Goal: Check status: Check status

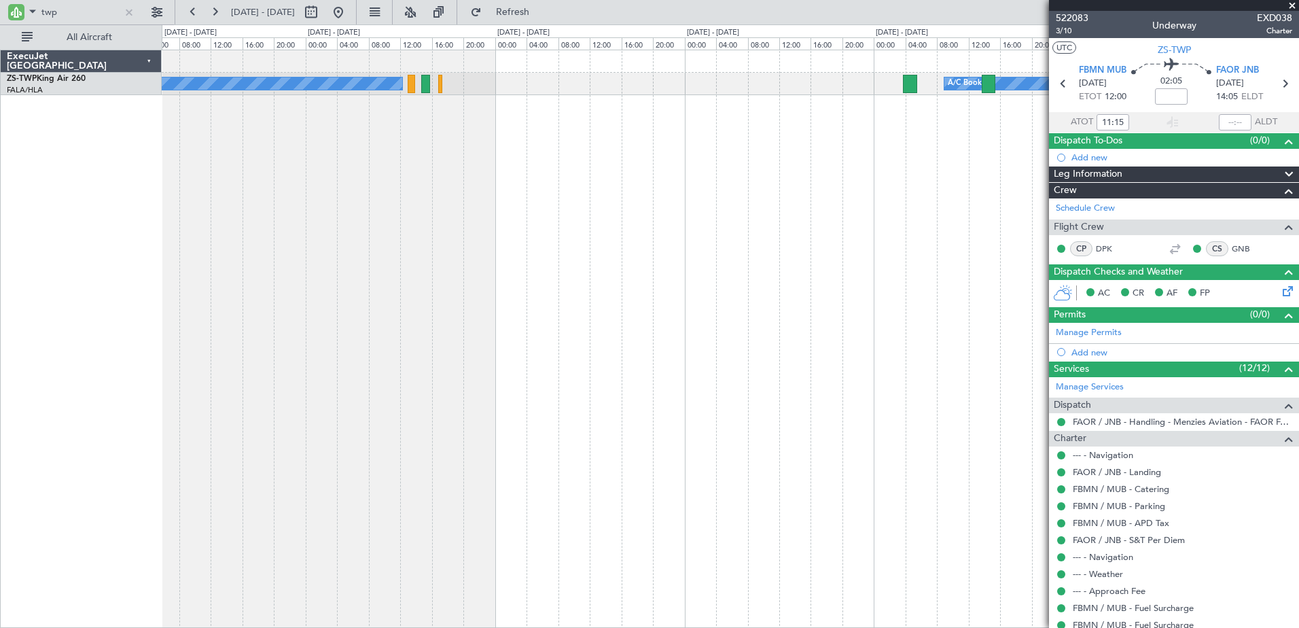
click at [131, 359] on div "A/C Booked A/C Booked ExecuJet [GEOGRAPHIC_DATA] ZS-TWP King Air 260 FALA/HLA L…" at bounding box center [649, 325] width 1299 height 603
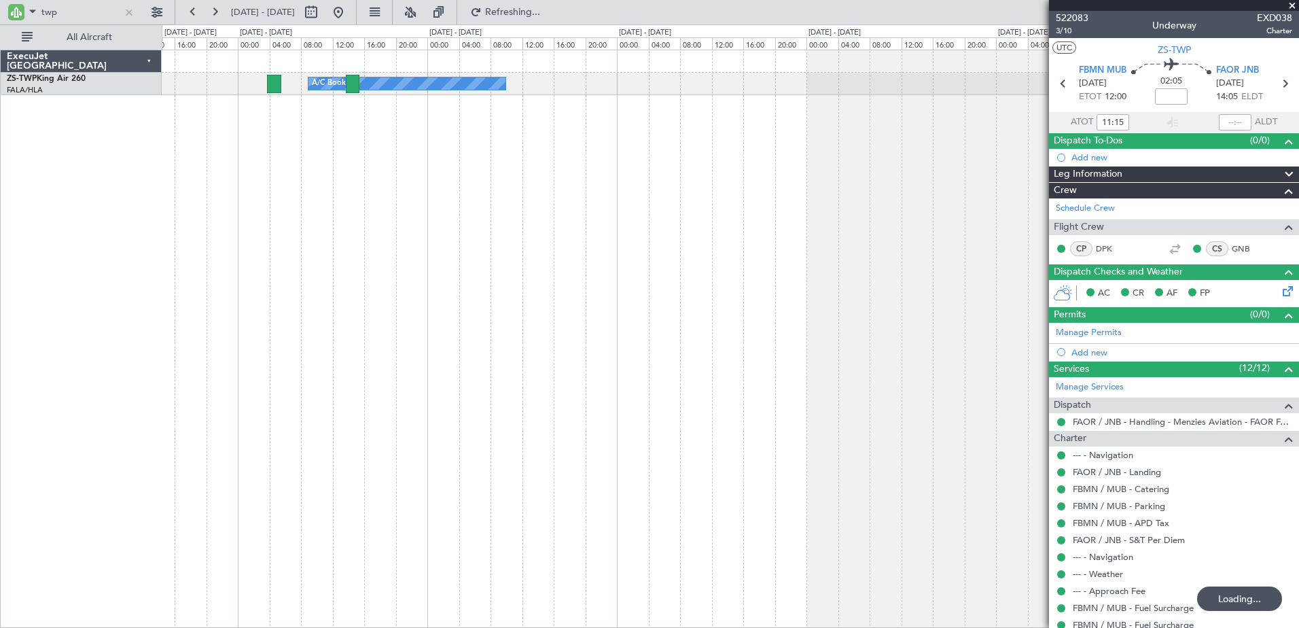
click at [177, 335] on div "A/C Booked" at bounding box center [730, 339] width 1137 height 578
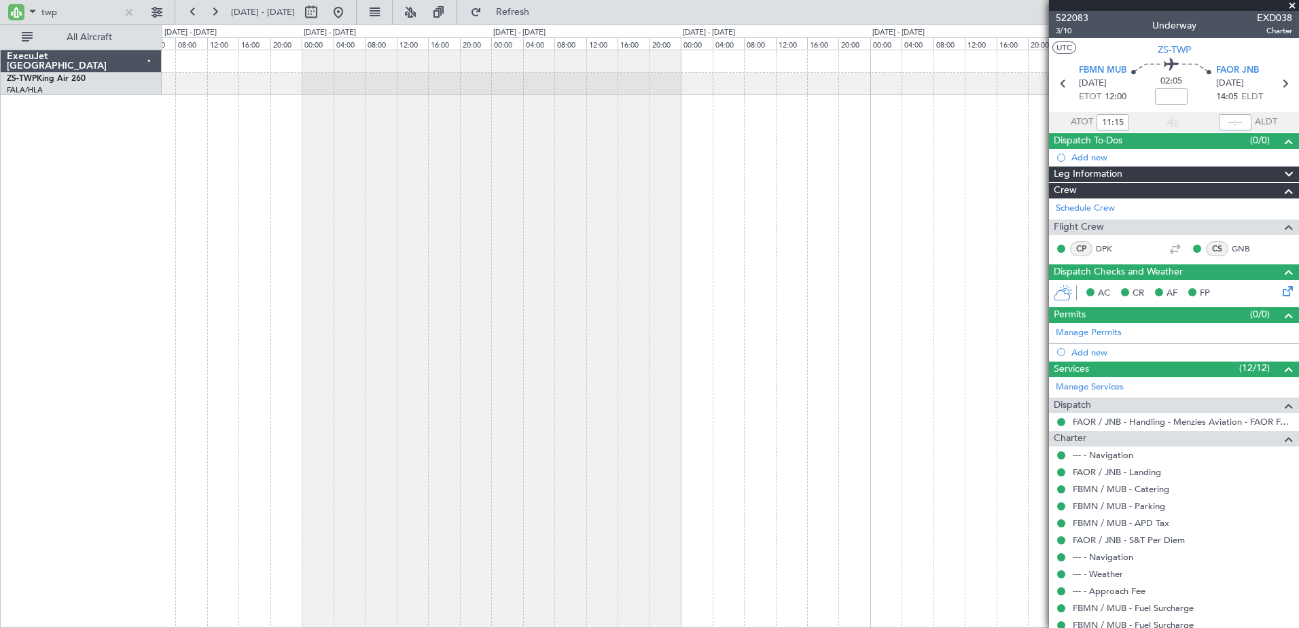
click at [397, 230] on div "A/C Booked A/C Booked" at bounding box center [730, 339] width 1137 height 578
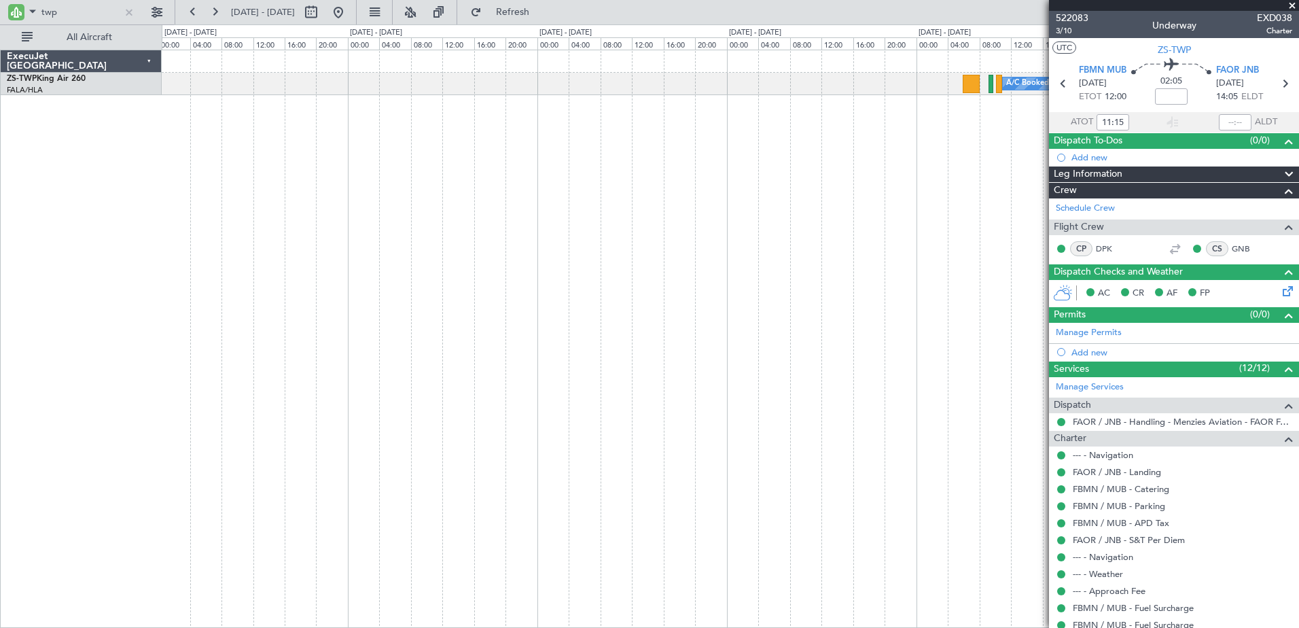
click at [239, 282] on div "A/C Booked" at bounding box center [730, 339] width 1137 height 578
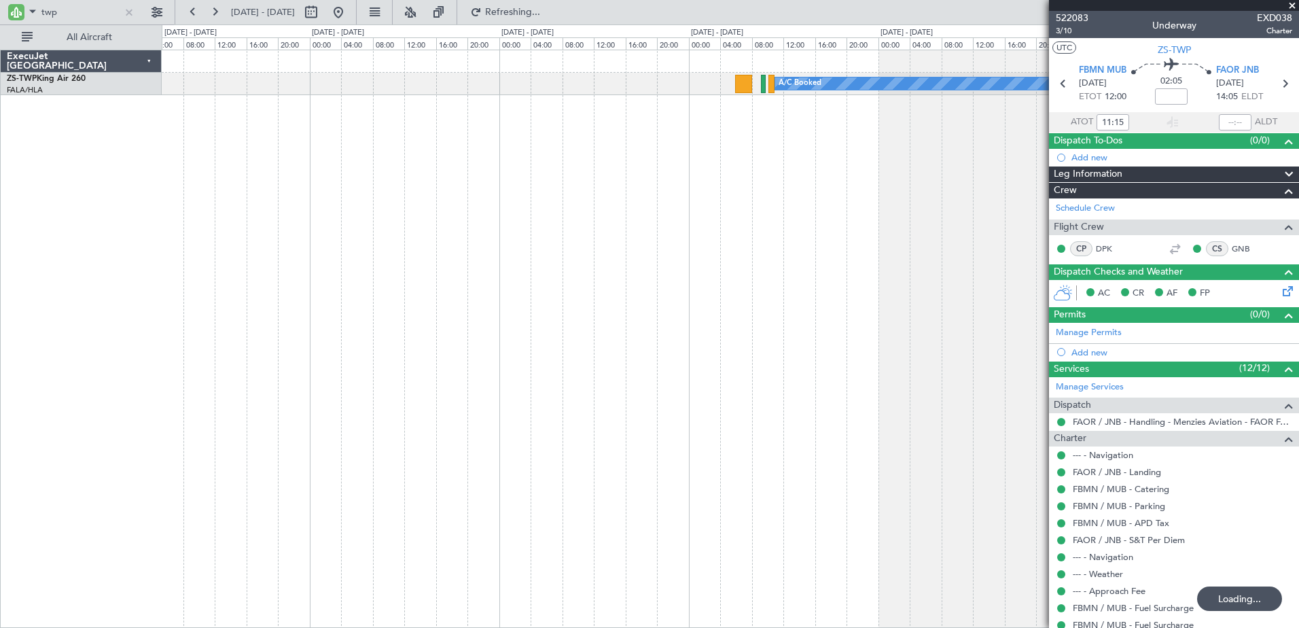
click at [681, 215] on div "A/C Booked" at bounding box center [730, 339] width 1137 height 578
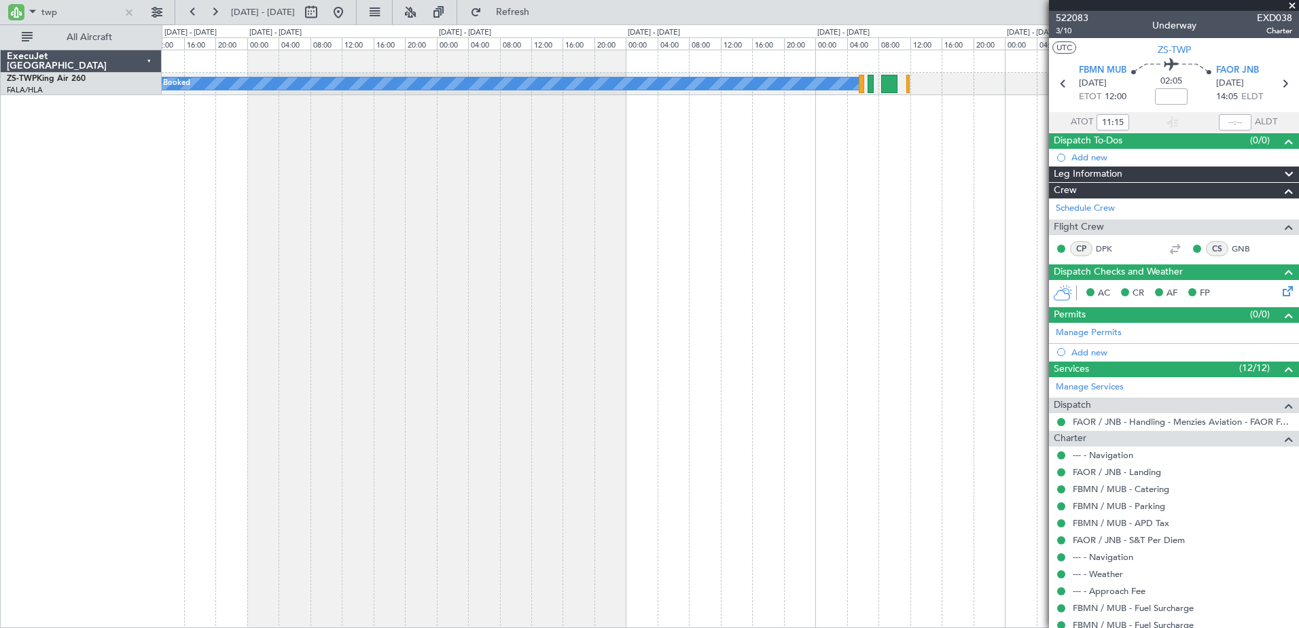
click at [378, 325] on div "A/C Booked" at bounding box center [730, 339] width 1137 height 578
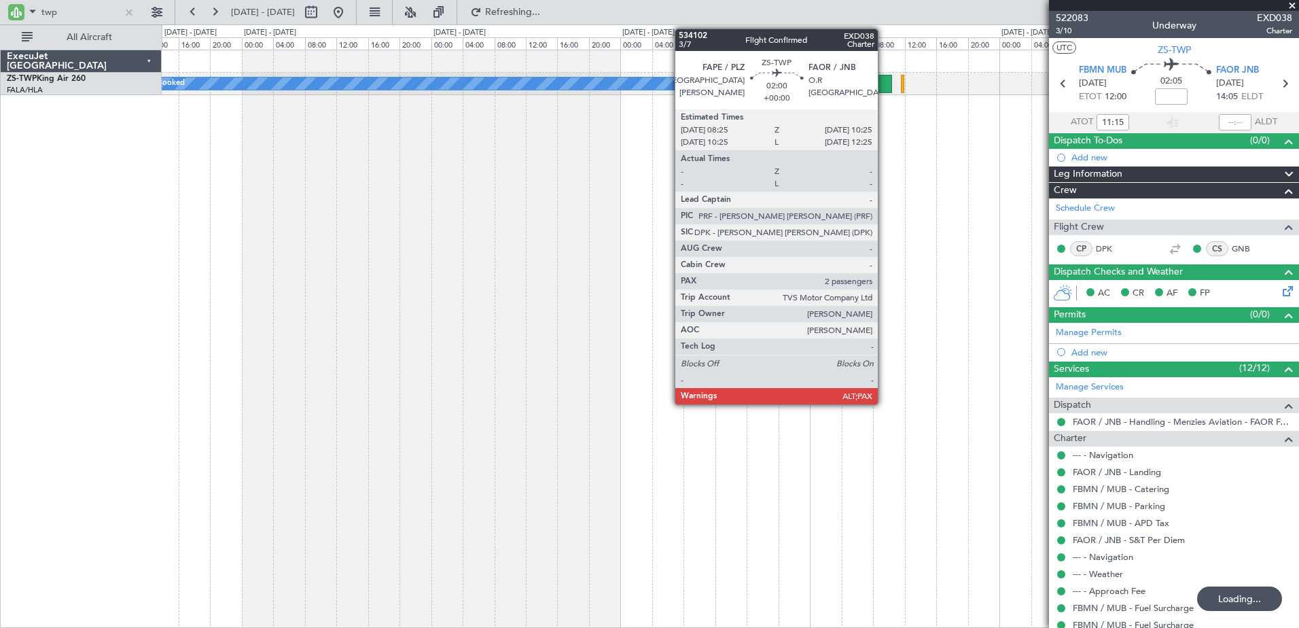
click at [884, 84] on div at bounding box center [883, 84] width 16 height 18
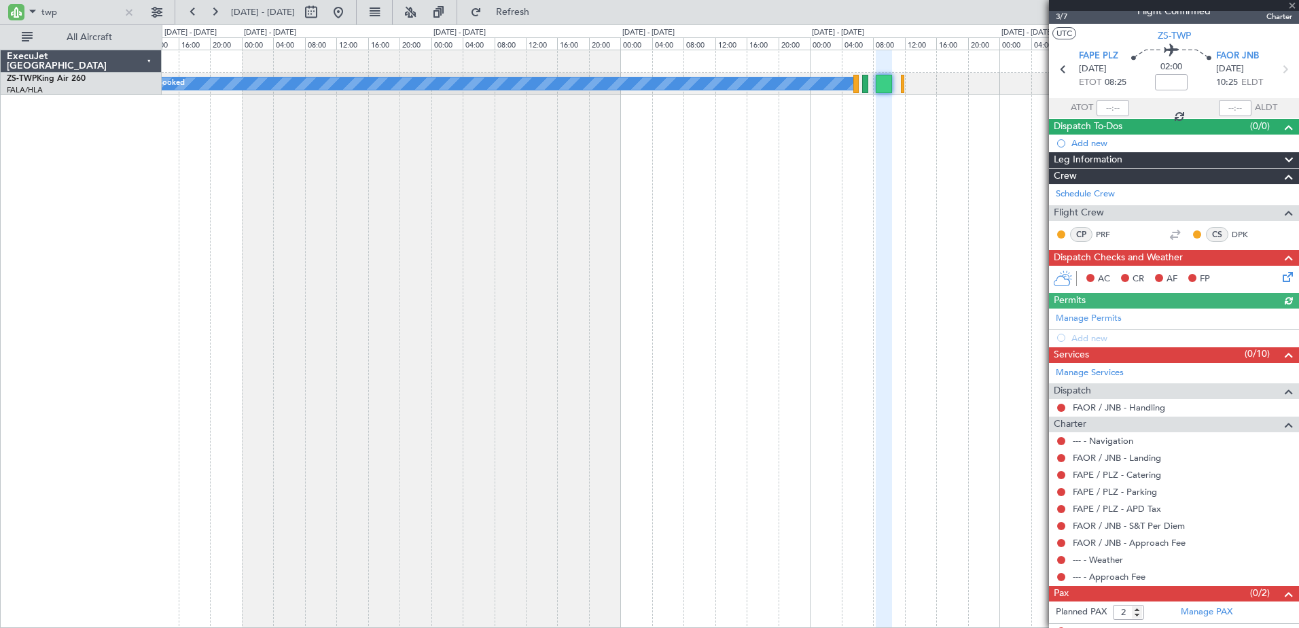
scroll to position [27, 0]
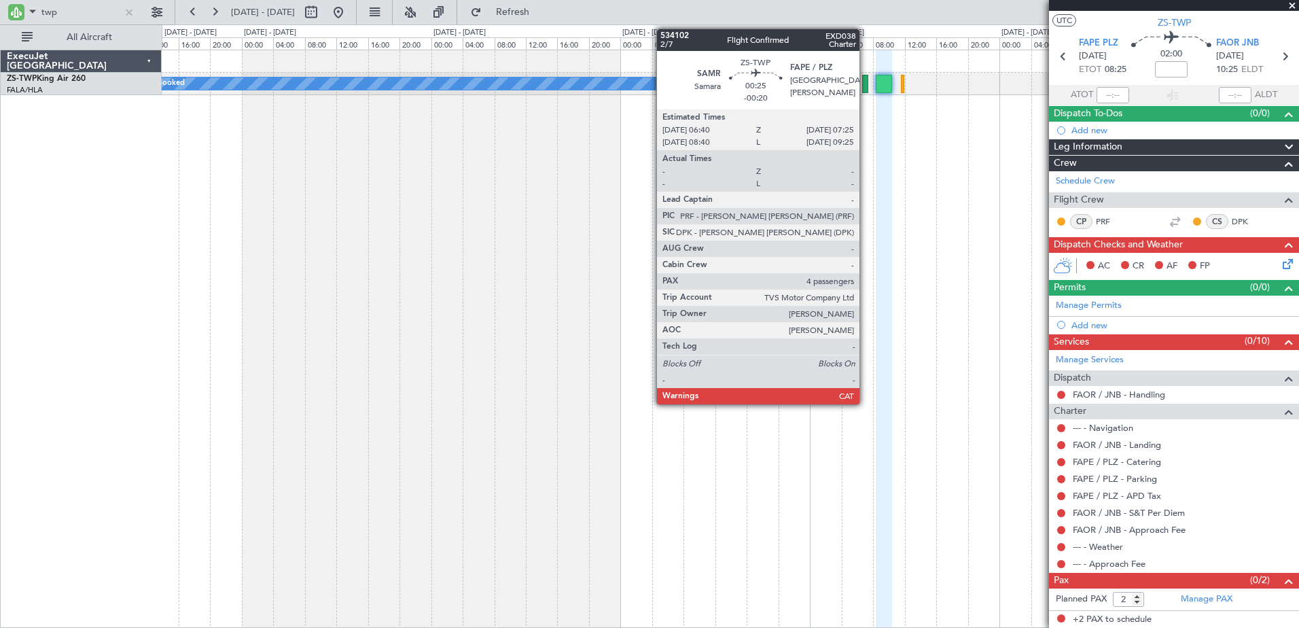
click at [865, 86] on div at bounding box center [865, 84] width 6 height 18
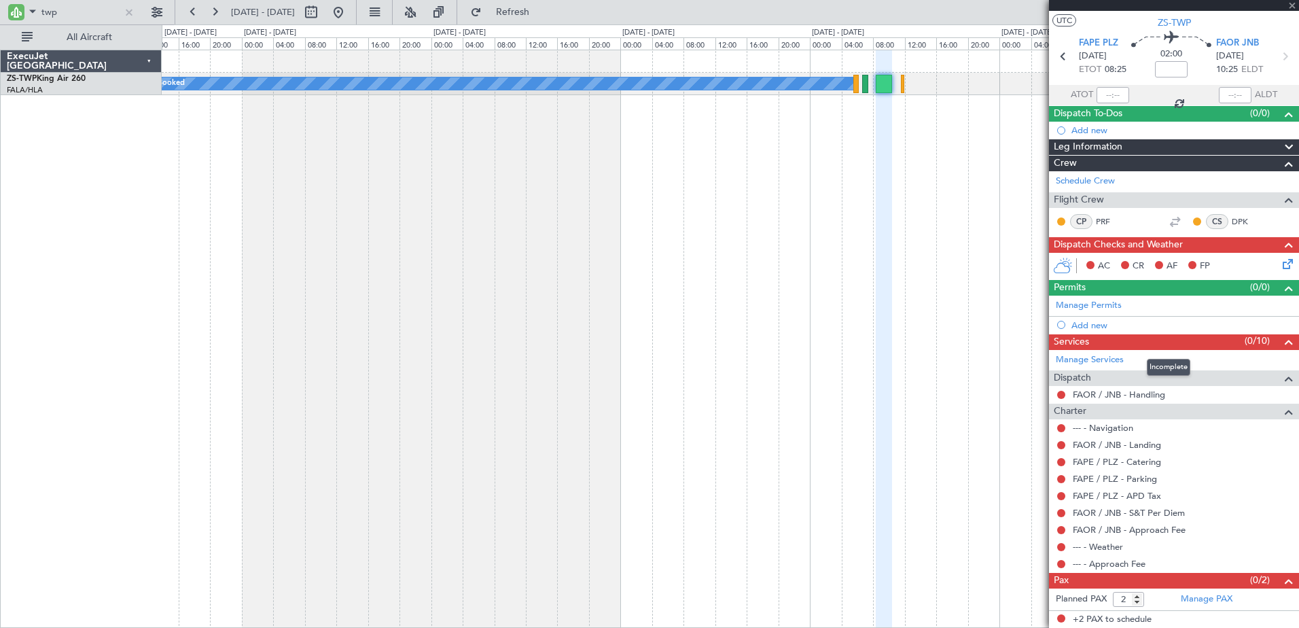
type input "-00:20"
type input "4"
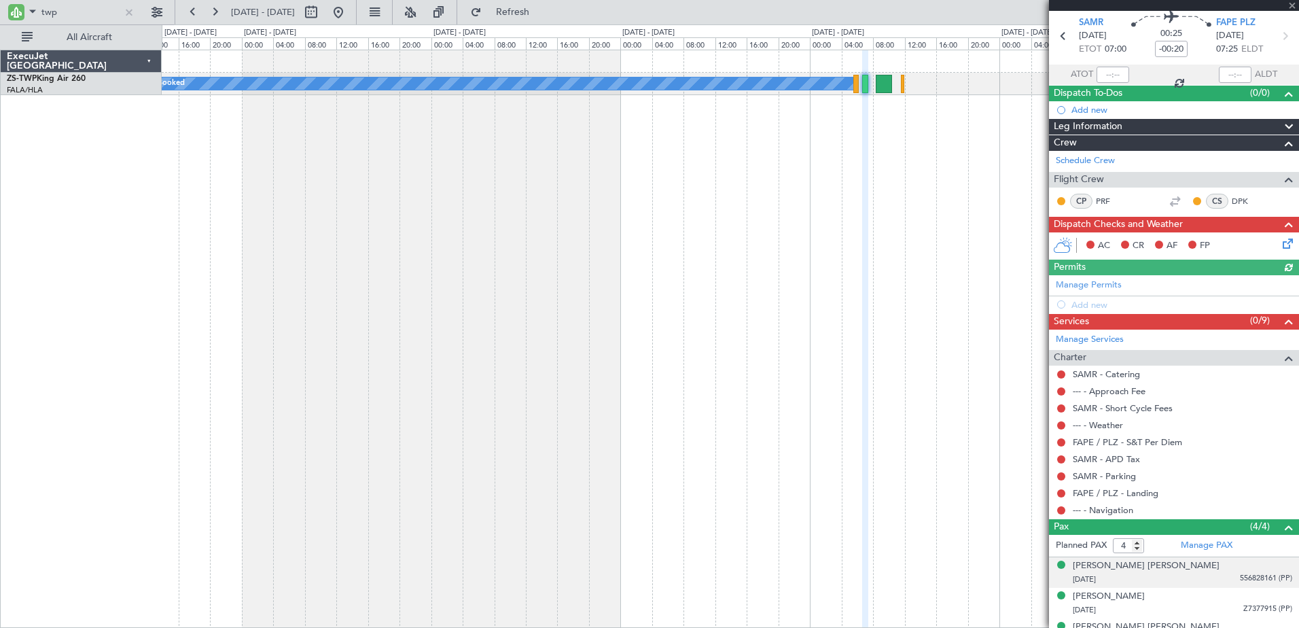
scroll to position [98, 0]
